Goal: Check status: Check status

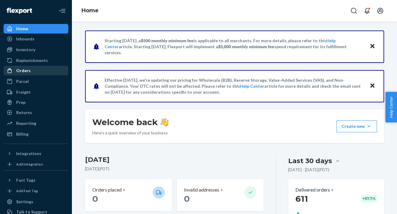
click at [31, 67] on div "Orders" at bounding box center [36, 71] width 64 height 8
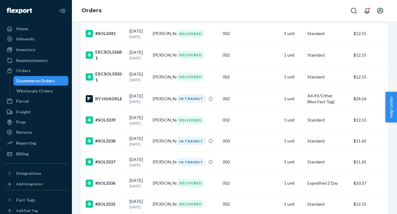
scroll to position [100, 0]
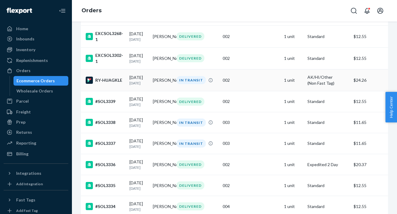
click at [142, 82] on p "[DATE]" at bounding box center [139, 83] width 19 height 5
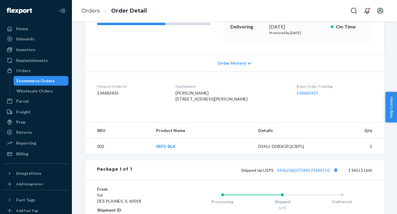
scroll to position [97, 0]
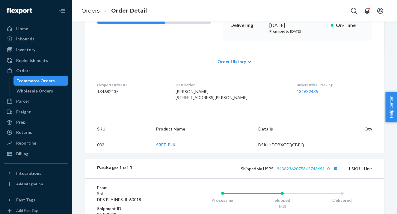
click at [279, 172] on link "9436236207584274369110" at bounding box center [303, 168] width 53 height 5
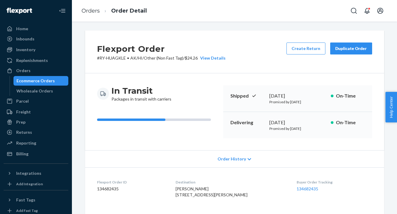
scroll to position [0, 0]
click at [41, 81] on div "Ecommerce Orders" at bounding box center [35, 81] width 38 height 6
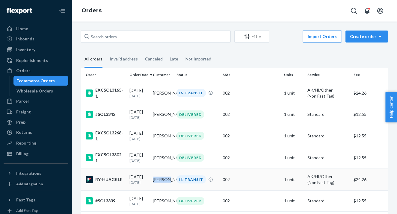
drag, startPoint x: 167, startPoint y: 178, endPoint x: 154, endPoint y: 178, distance: 13.5
click at [154, 178] on td "[PERSON_NAME]" at bounding box center [163, 180] width 24 height 22
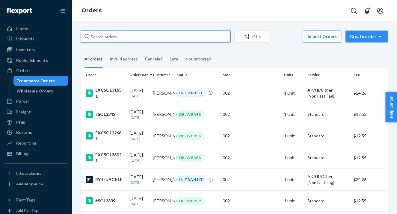
click at [139, 34] on input "text" at bounding box center [156, 37] width 150 height 12
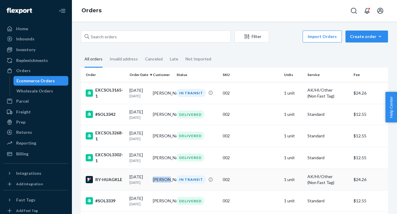
drag, startPoint x: 166, startPoint y: 178, endPoint x: 154, endPoint y: 178, distance: 12.6
click at [154, 178] on td "[PERSON_NAME]" at bounding box center [163, 180] width 24 height 22
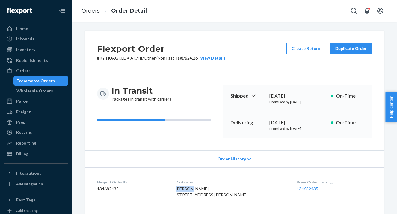
drag, startPoint x: 181, startPoint y: 189, endPoint x: 195, endPoint y: 190, distance: 13.8
click at [195, 190] on dl "Flexport Order ID 134682435 Destination [PERSON_NAME] [STREET_ADDRESS][PERSON_N…" at bounding box center [234, 190] width 299 height 45
copy span "Zafirah"
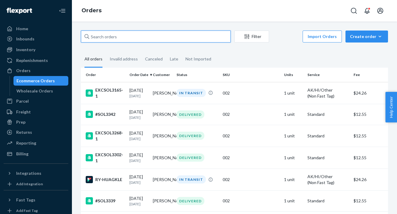
click at [119, 37] on input "text" at bounding box center [156, 37] width 150 height 12
paste input "Zafirah"
type input "Zafirah"
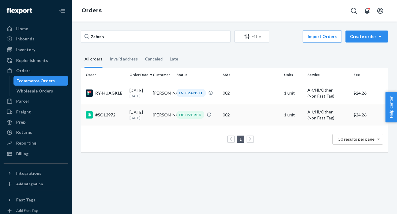
click at [131, 113] on div "[DATE] [DATE]" at bounding box center [139, 114] width 19 height 11
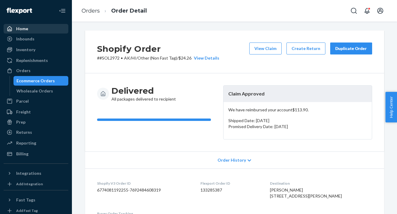
click at [26, 27] on div "Home" at bounding box center [22, 29] width 12 height 6
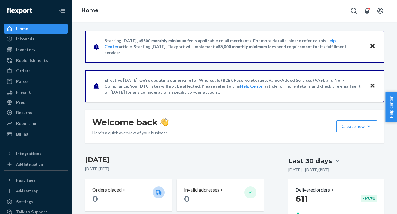
click at [21, 28] on div "Home" at bounding box center [22, 29] width 12 height 6
click at [22, 38] on div "Inbounds" at bounding box center [25, 39] width 18 height 6
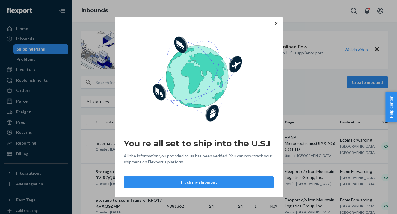
click at [277, 25] on icon "Close" at bounding box center [276, 24] width 2 height 4
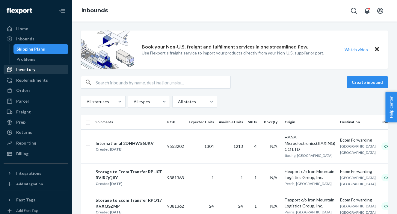
click at [28, 68] on div "Inventory" at bounding box center [25, 70] width 19 height 6
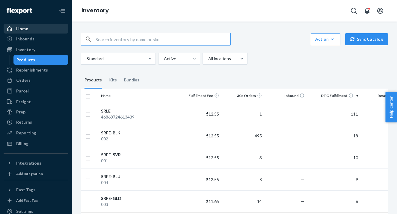
click at [30, 31] on div "Home" at bounding box center [36, 29] width 64 height 8
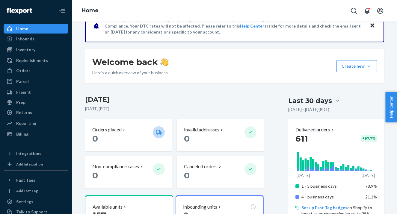
scroll to position [97, 0]
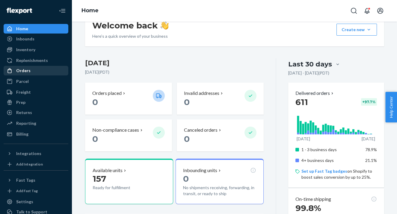
click at [29, 70] on div "Orders" at bounding box center [23, 71] width 14 height 6
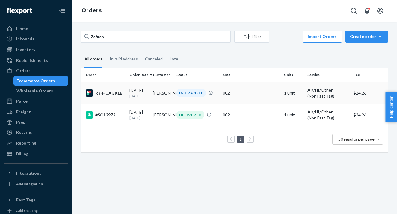
click at [120, 91] on div "RY-HUAGKLE" at bounding box center [105, 93] width 39 height 7
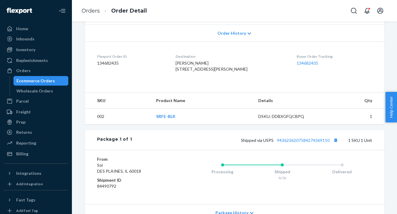
scroll to position [153, 0]
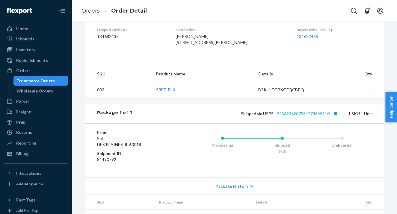
click at [301, 116] on link "9436236207584274369110" at bounding box center [303, 113] width 53 height 5
drag, startPoint x: 190, startPoint y: 55, endPoint x: 181, endPoint y: 37, distance: 19.3
click at [181, 37] on dl "Flexport Order ID 134682435 Destination [PERSON_NAME] [STREET_ADDRESS][PERSON_N…" at bounding box center [234, 37] width 299 height 45
copy span "[PERSON_NAME] [STREET_ADDRESS][PERSON_NAME]"
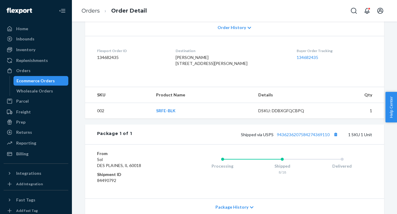
scroll to position [156, 0]
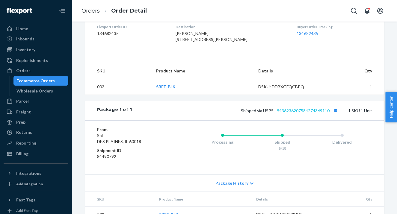
click at [284, 113] on link "9436236207584274369110" at bounding box center [303, 110] width 53 height 5
